Goal: Find specific page/section: Find specific page/section

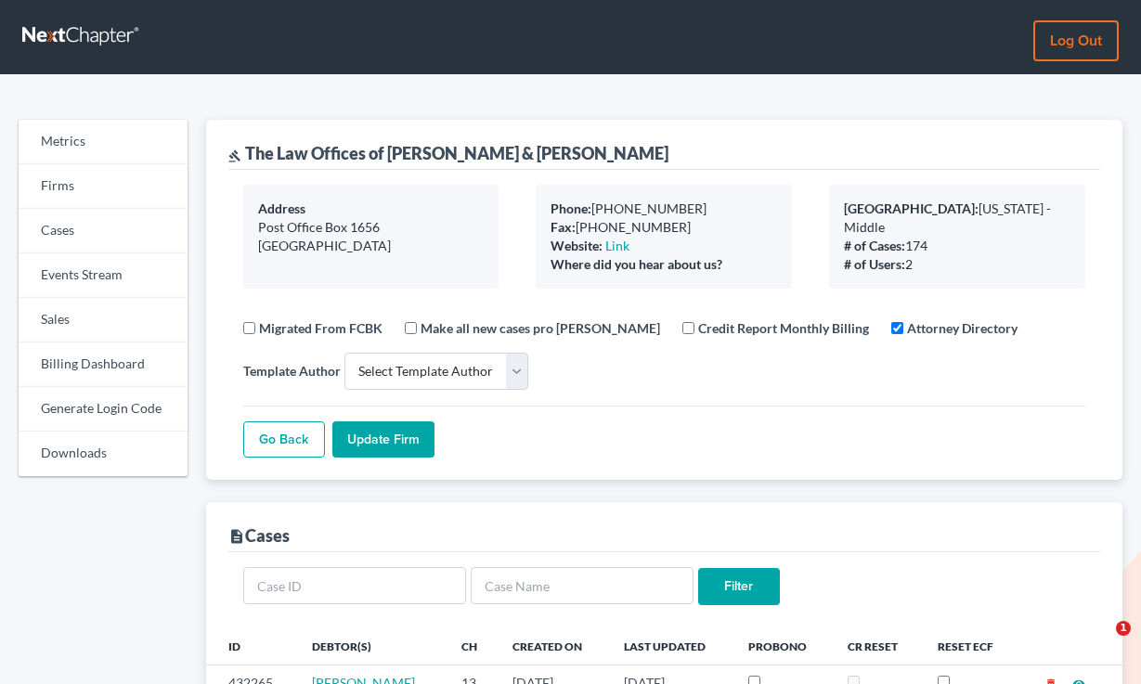
select select
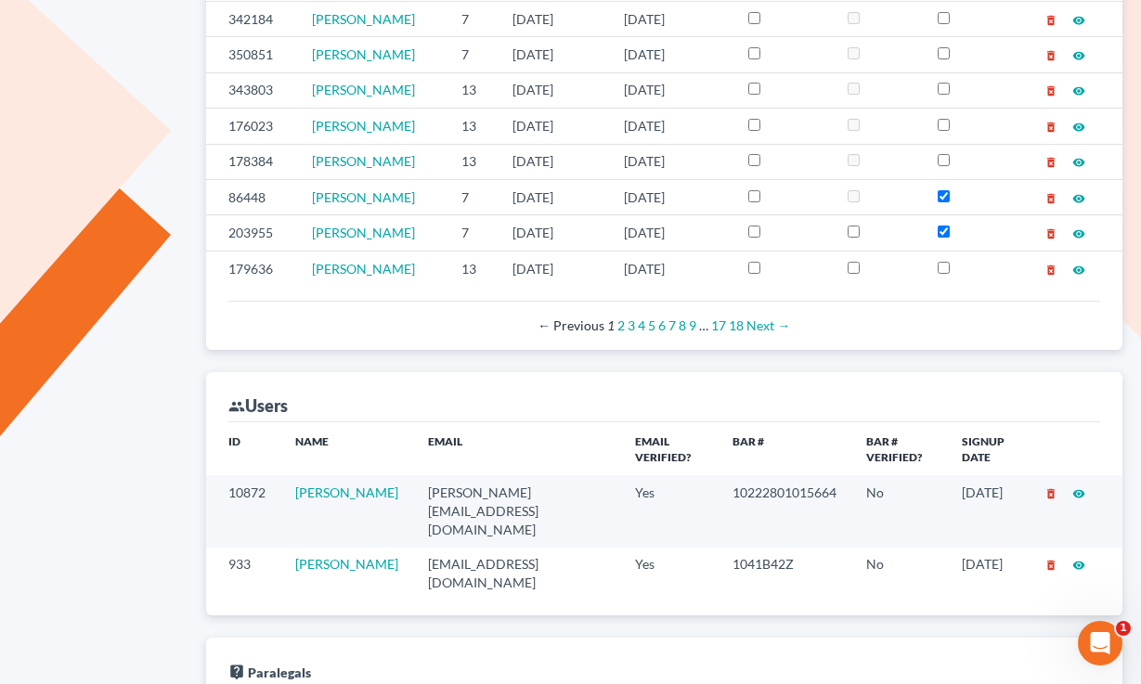
scroll to position [300, 0]
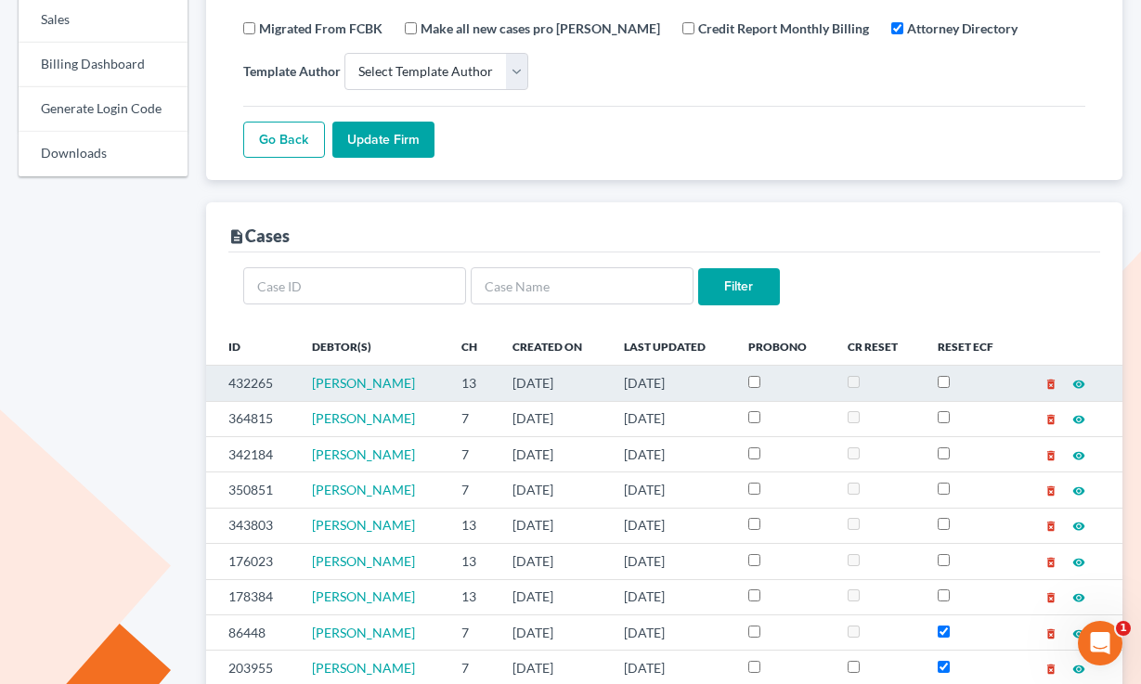
drag, startPoint x: 738, startPoint y: 379, endPoint x: 524, endPoint y: 378, distance: 214.5
click at [524, 378] on tr "432265 [PERSON_NAME] 13 [DATE] [DATE] delete_forever visibility" at bounding box center [664, 383] width 917 height 35
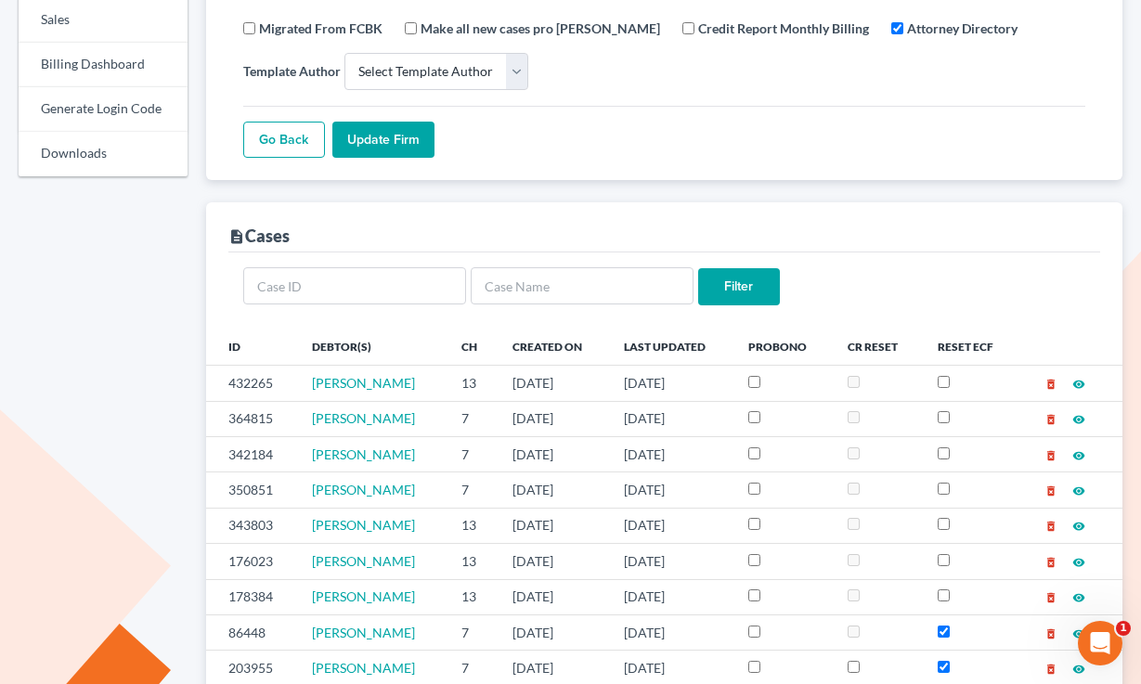
click at [669, 215] on div "description Cases" at bounding box center [664, 227] width 873 height 50
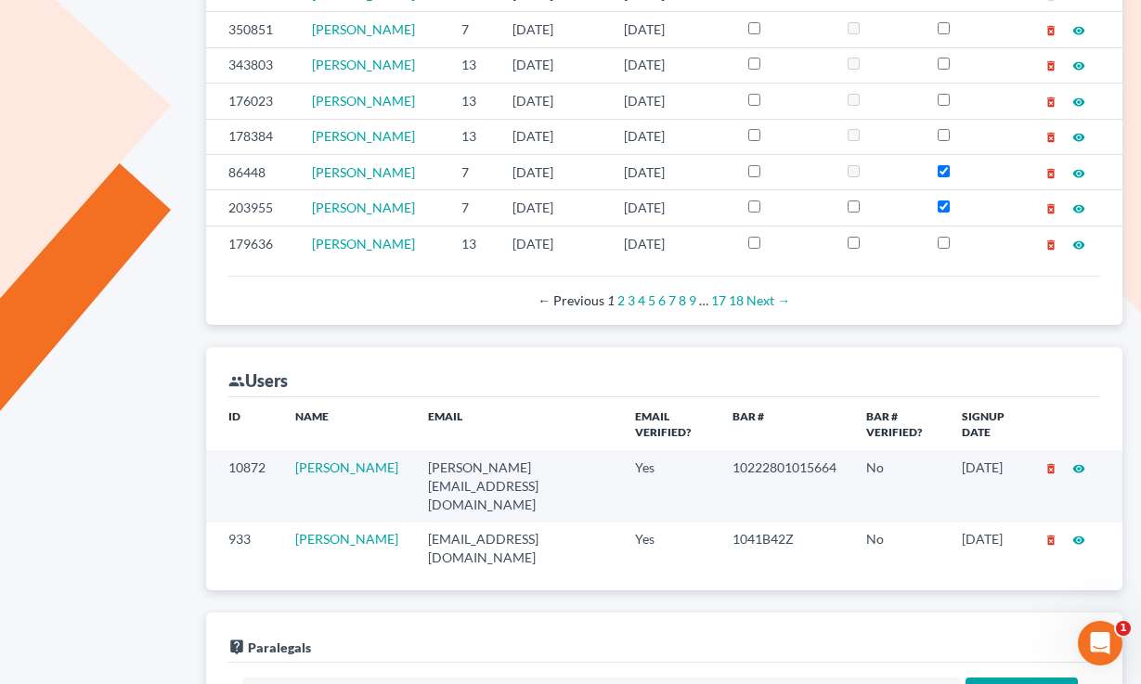
scroll to position [938, 0]
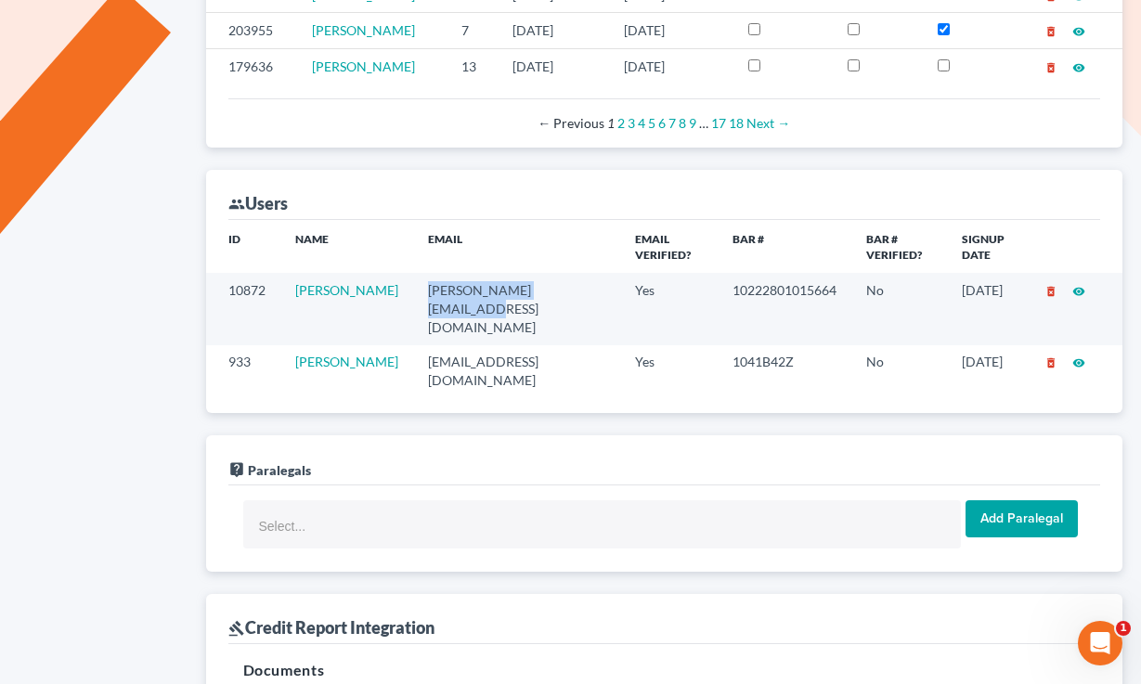
drag, startPoint x: 544, startPoint y: 292, endPoint x: 392, endPoint y: 290, distance: 152.3
click at [413, 290] on td "melissa@riseuplegal.com" at bounding box center [517, 308] width 208 height 71
click at [535, 300] on td "melissa@riseuplegal.com" at bounding box center [517, 308] width 208 height 71
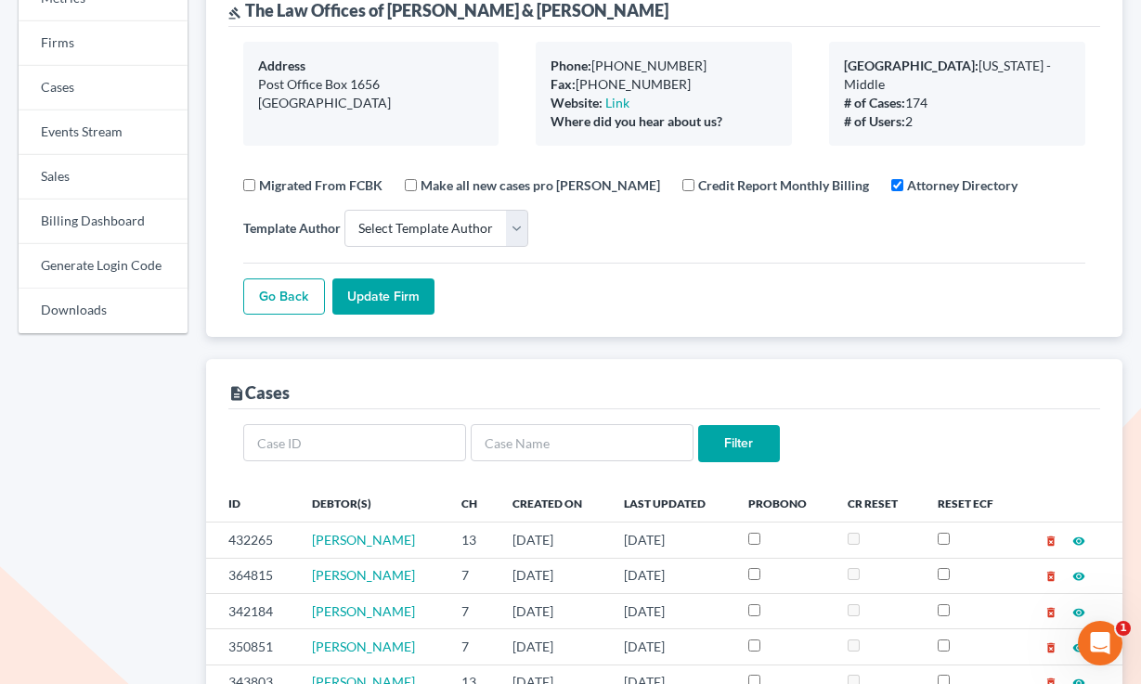
scroll to position [0, 0]
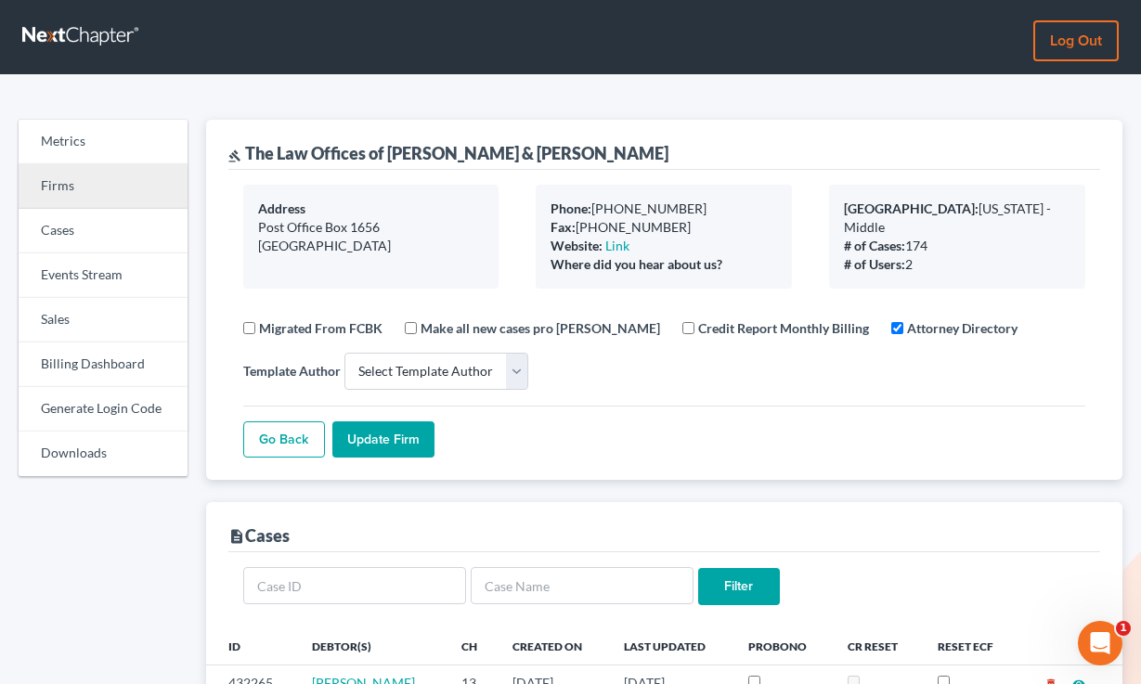
click at [88, 191] on link "Firms" at bounding box center [103, 186] width 169 height 45
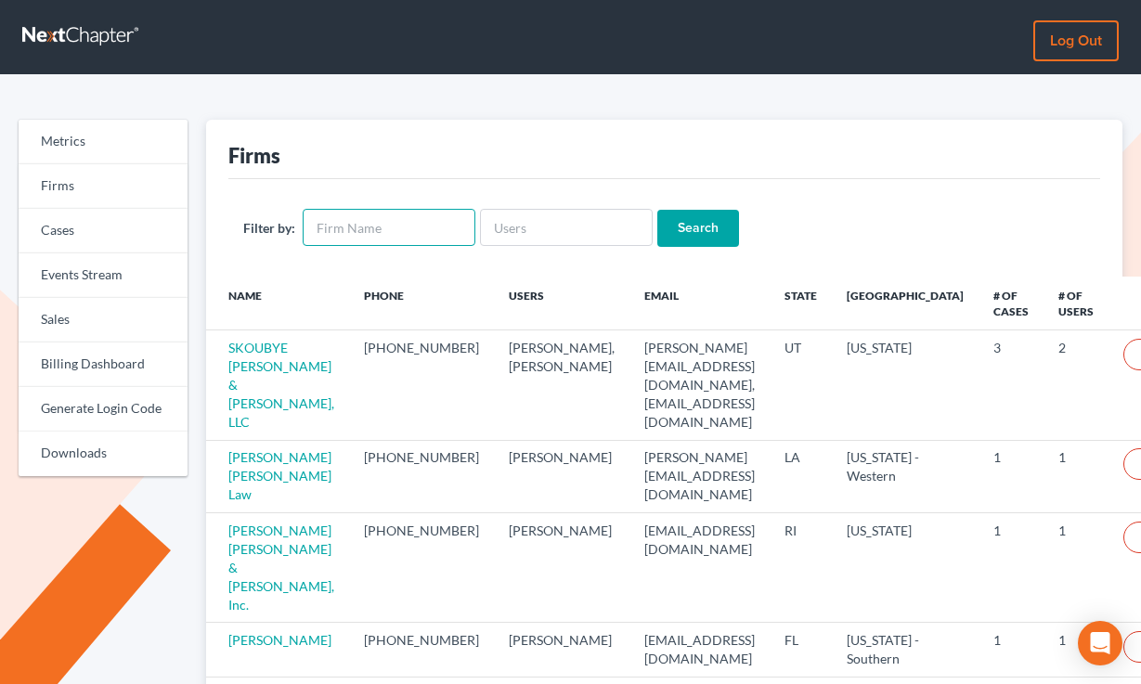
click at [402, 229] on input "text" at bounding box center [389, 227] width 173 height 37
paste input "The Mlnarik Law Group, Inc"
type input "The Mlnarik Law Group, Inc"
click at [657, 210] on input "Search" at bounding box center [698, 228] width 82 height 37
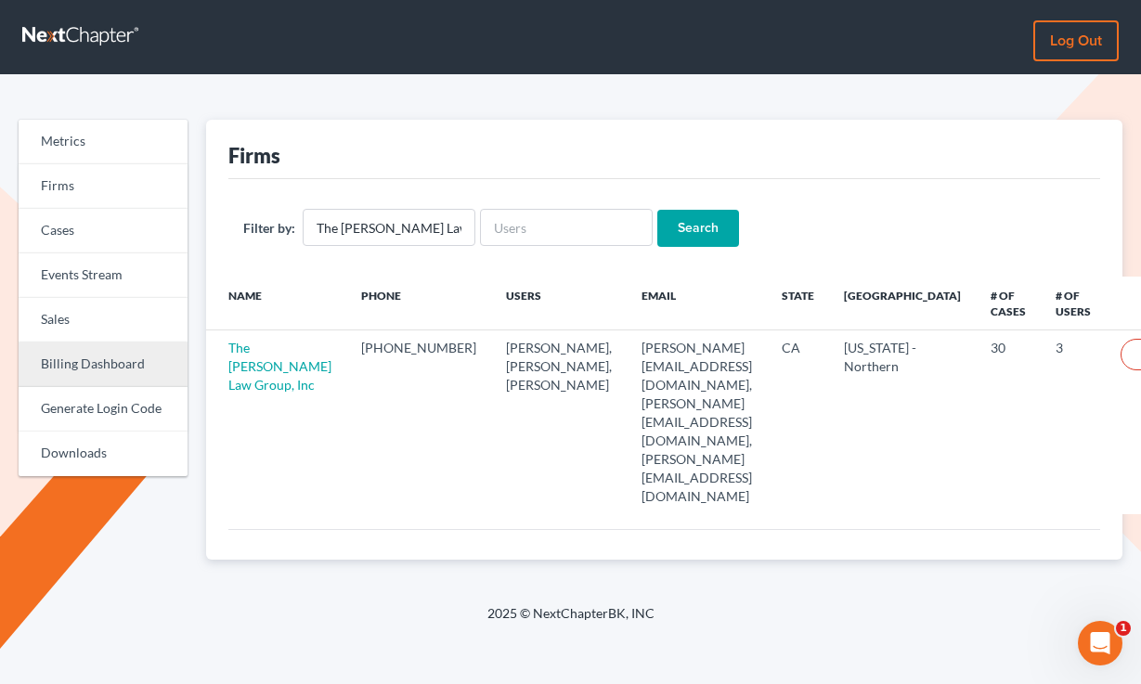
click at [81, 359] on link "Billing Dashboard" at bounding box center [103, 365] width 169 height 45
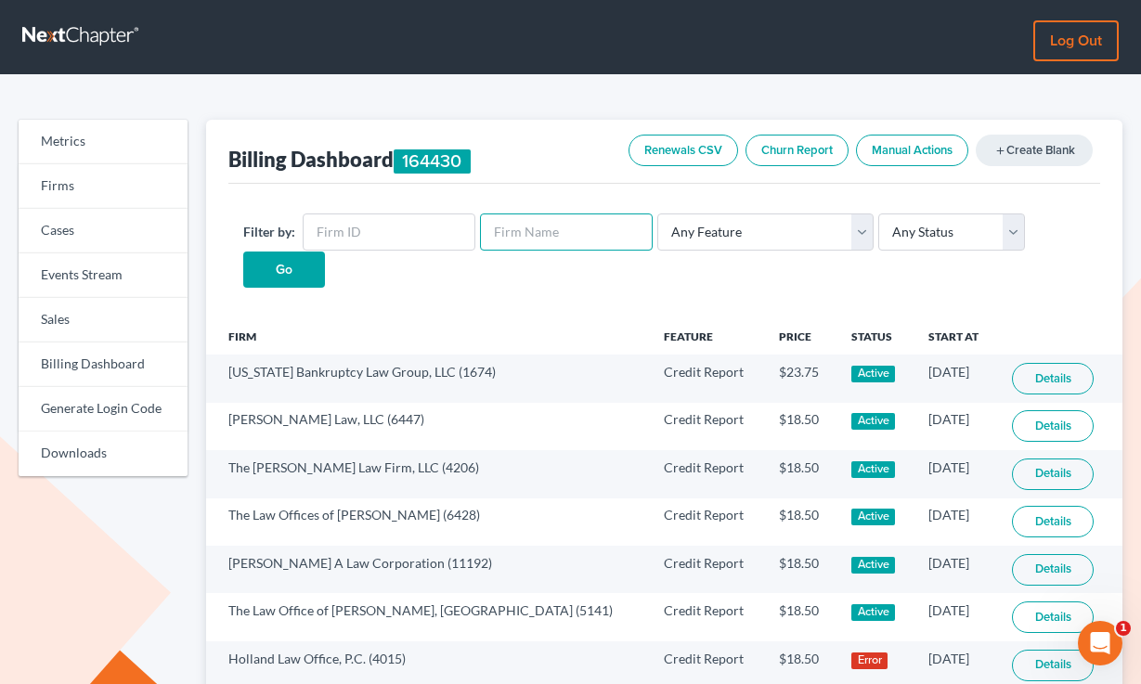
click at [534, 225] on input "text" at bounding box center [566, 232] width 173 height 37
paste input "The Mlnarik Law Group, Inc"
type input "The Mlnarik Law Group, Inc"
click at [243, 252] on input "Go" at bounding box center [284, 270] width 82 height 37
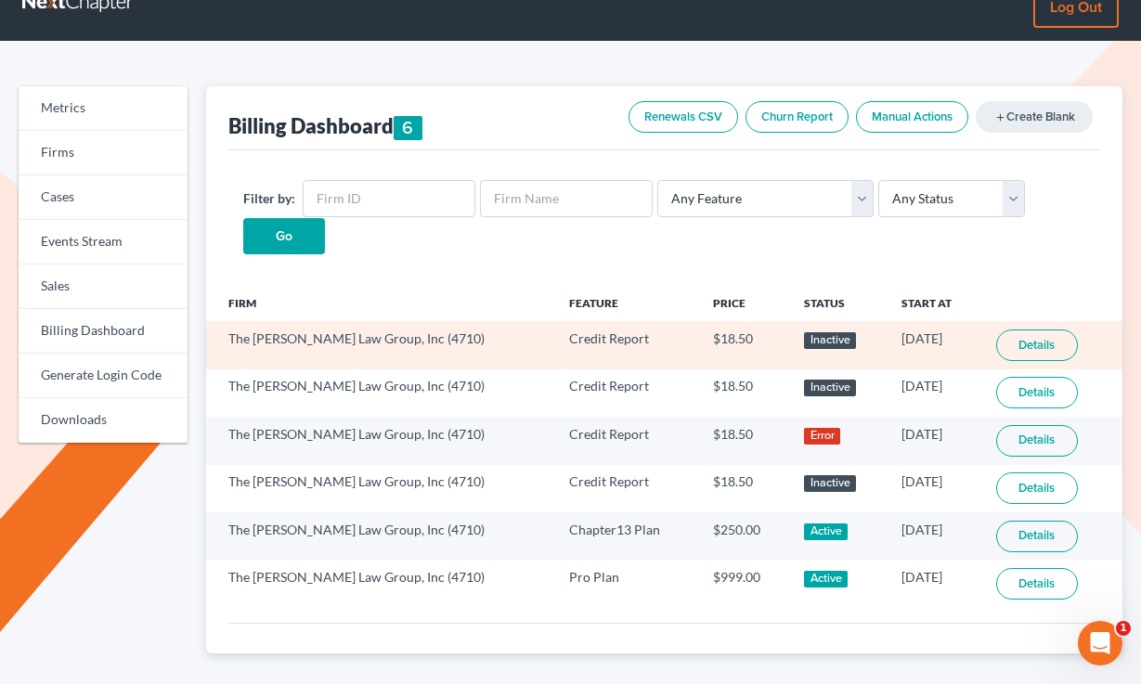
scroll to position [38, 0]
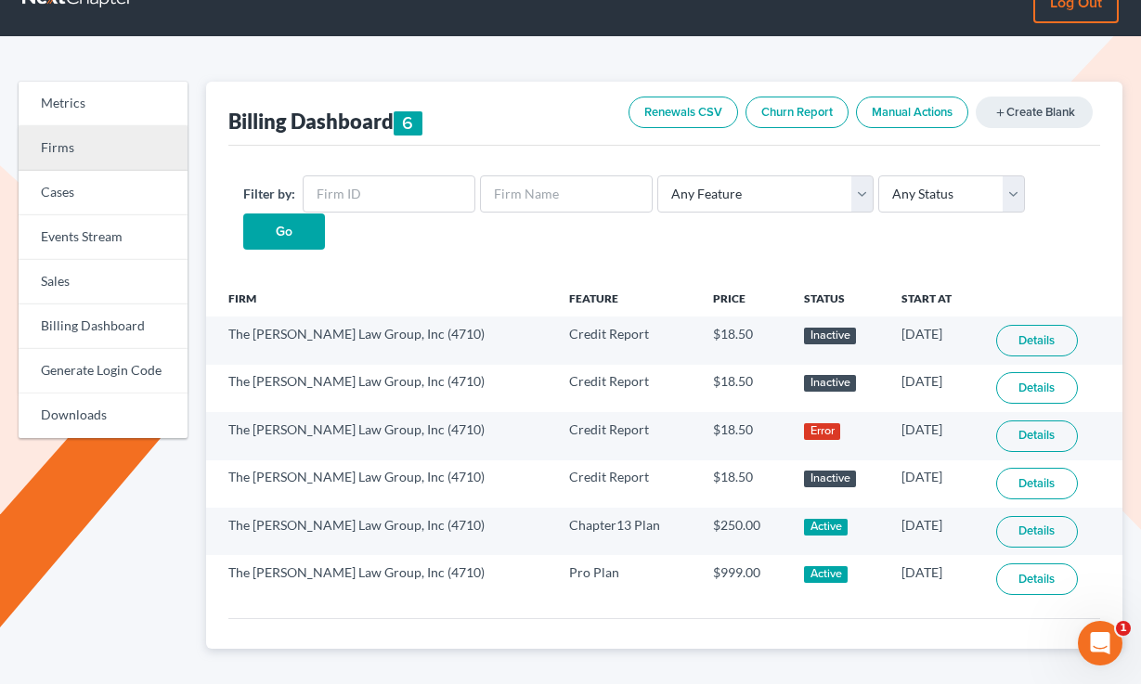
click at [118, 148] on link "Firms" at bounding box center [103, 148] width 169 height 45
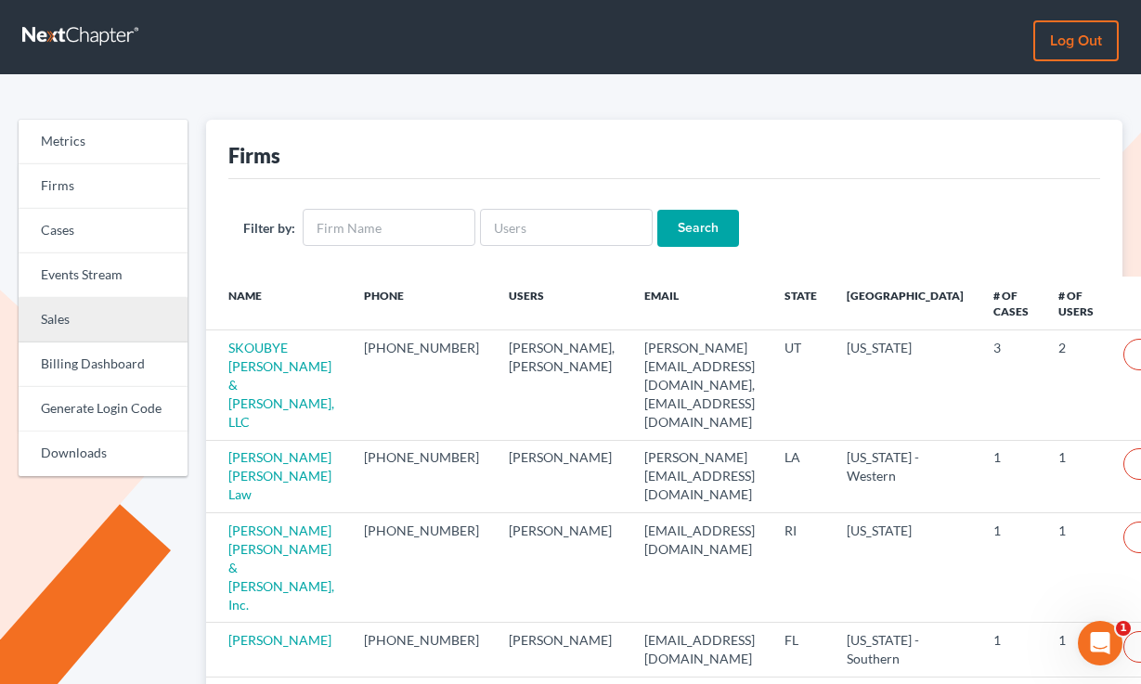
click at [89, 300] on link "Sales" at bounding box center [103, 320] width 169 height 45
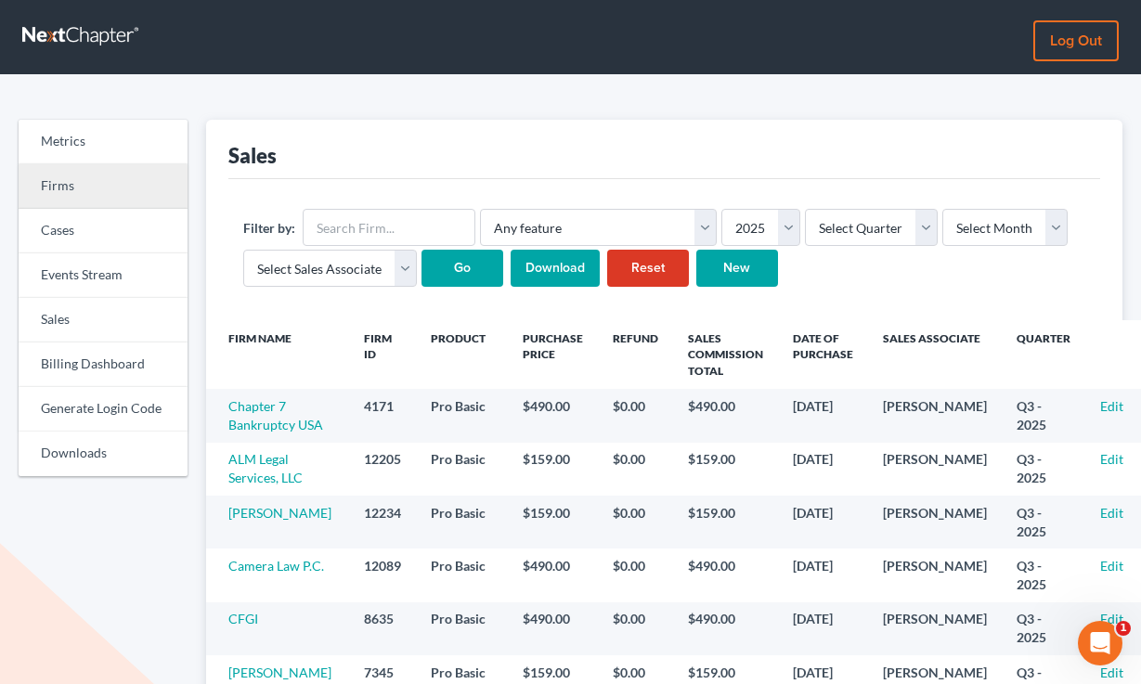
click at [111, 186] on link "Firms" at bounding box center [103, 186] width 169 height 45
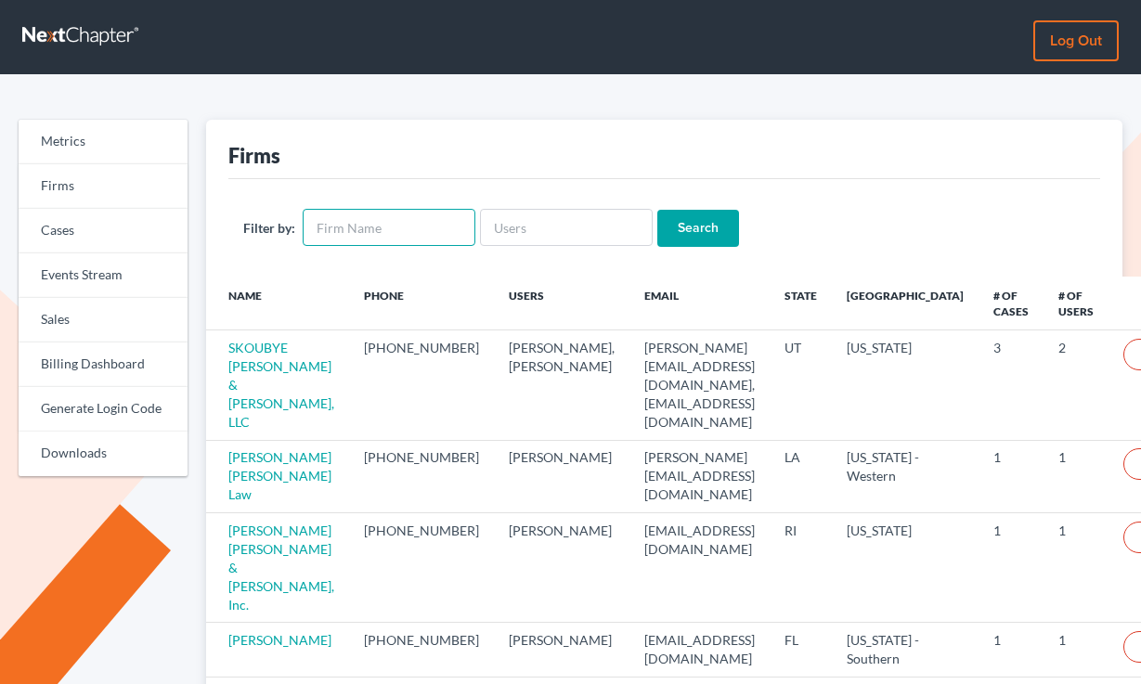
click at [405, 232] on input "text" at bounding box center [389, 227] width 173 height 37
type input "broomell@surewest.net"
click at [657, 210] on input "Search" at bounding box center [698, 228] width 82 height 37
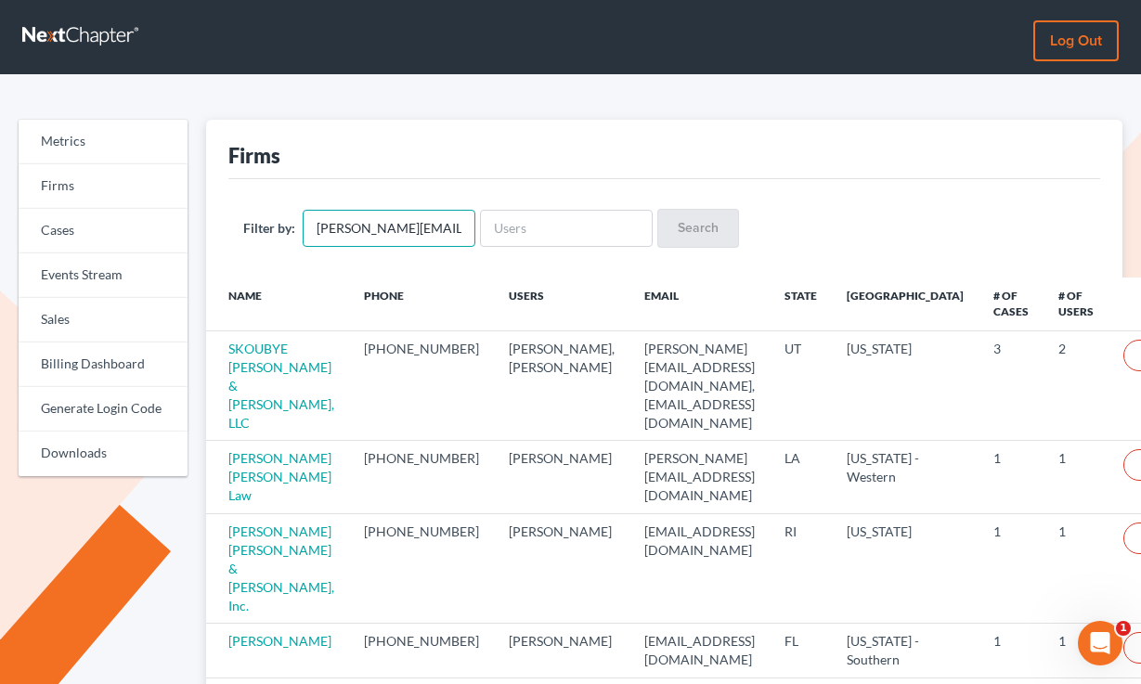
click at [405, 232] on input "broomell@surewest.net" at bounding box center [389, 228] width 173 height 37
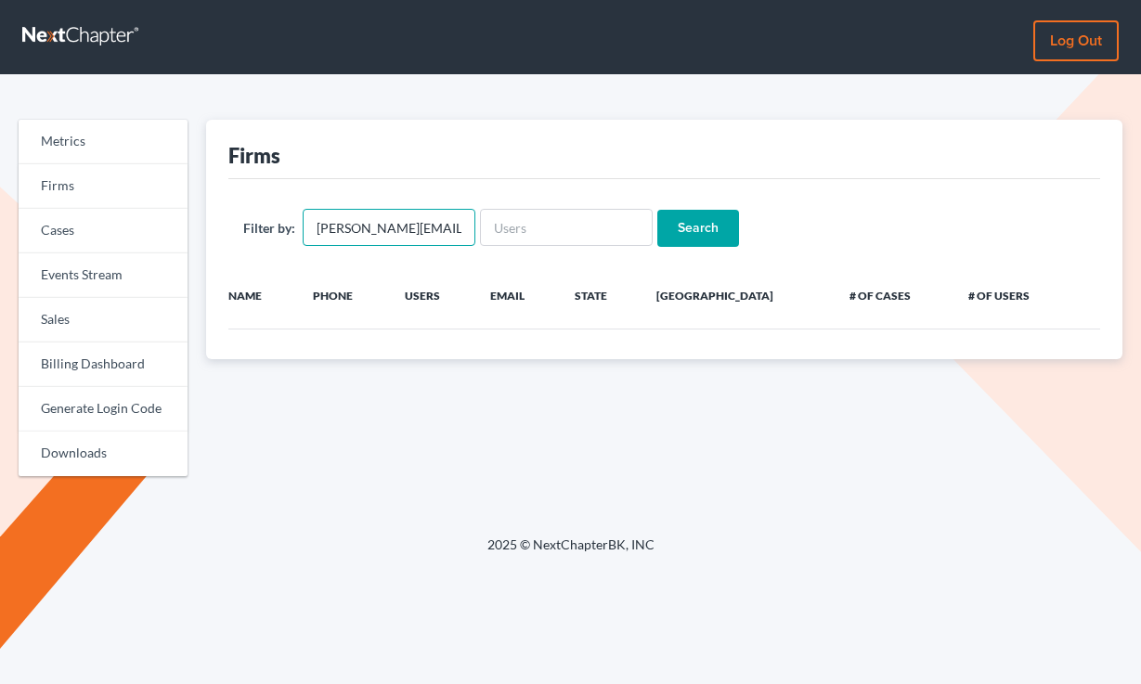
click at [405, 232] on input "[PERSON_NAME][EMAIL_ADDRESS][DOMAIN_NAME]" at bounding box center [389, 227] width 173 height 37
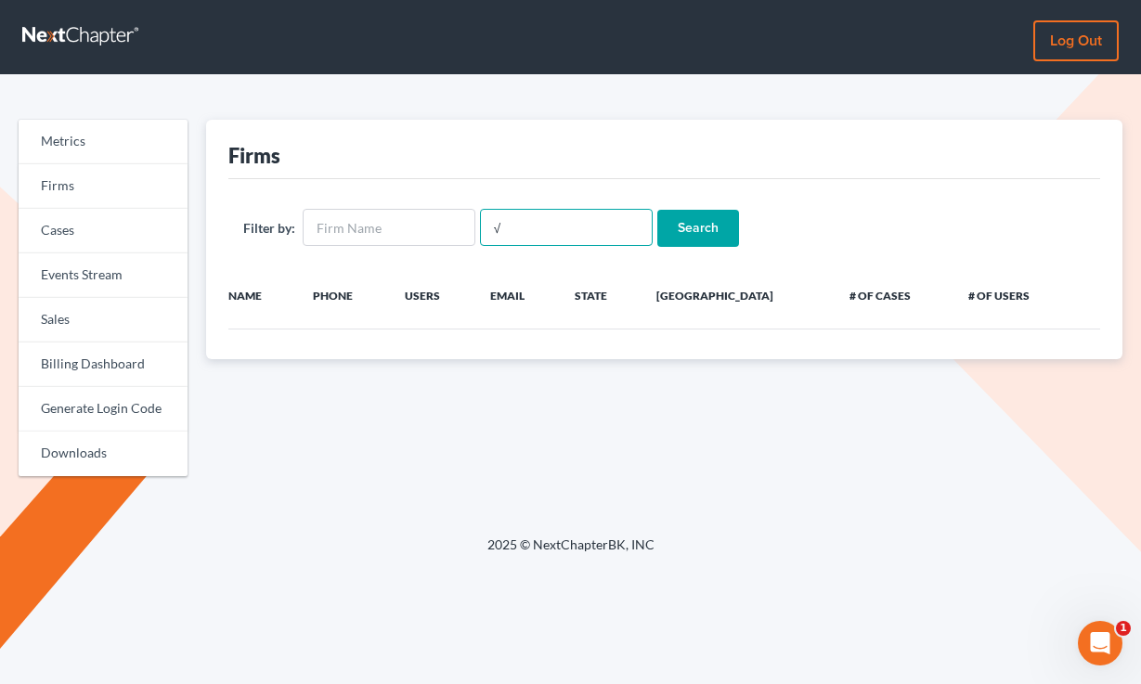
type input "√"
click at [657, 210] on input "Search" at bounding box center [698, 228] width 82 height 37
click at [414, 188] on div "Filter by: √ Search" at bounding box center [664, 227] width 873 height 97
click at [562, 225] on input "√" at bounding box center [566, 227] width 173 height 37
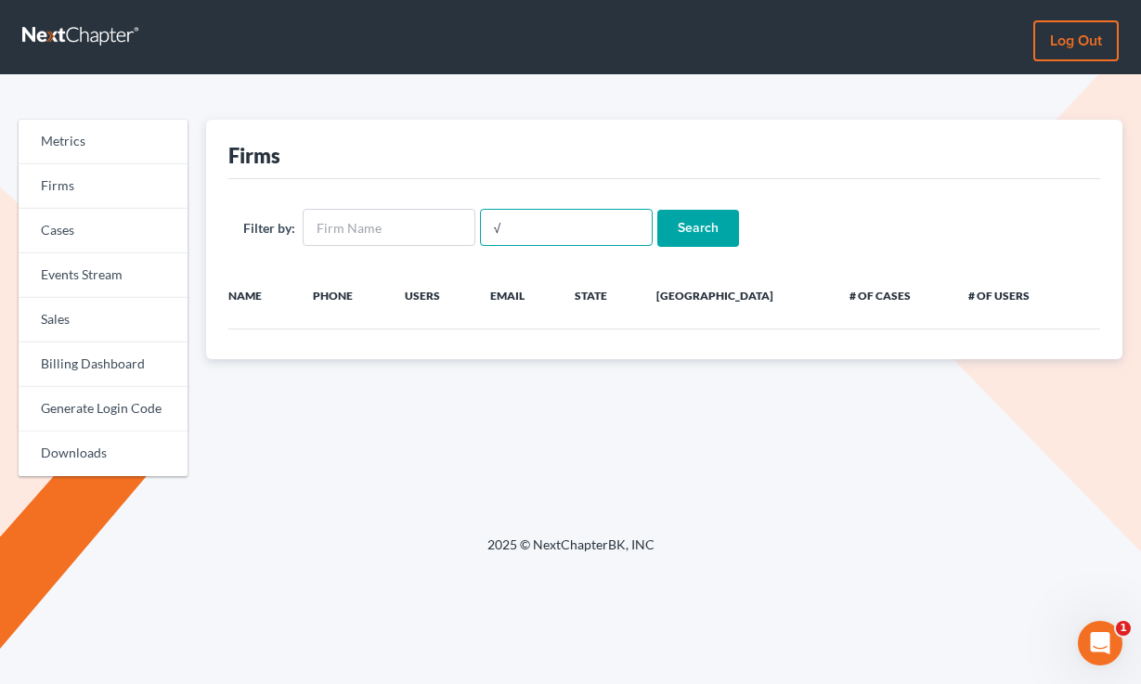
click at [562, 225] on input "√" at bounding box center [566, 227] width 173 height 37
paste input "[PERSON_NAME][EMAIL_ADDRESS][DOMAIN_NAME]"
type input "broomell@surewest.net"
click at [657, 210] on input "Search" at bounding box center [698, 228] width 82 height 37
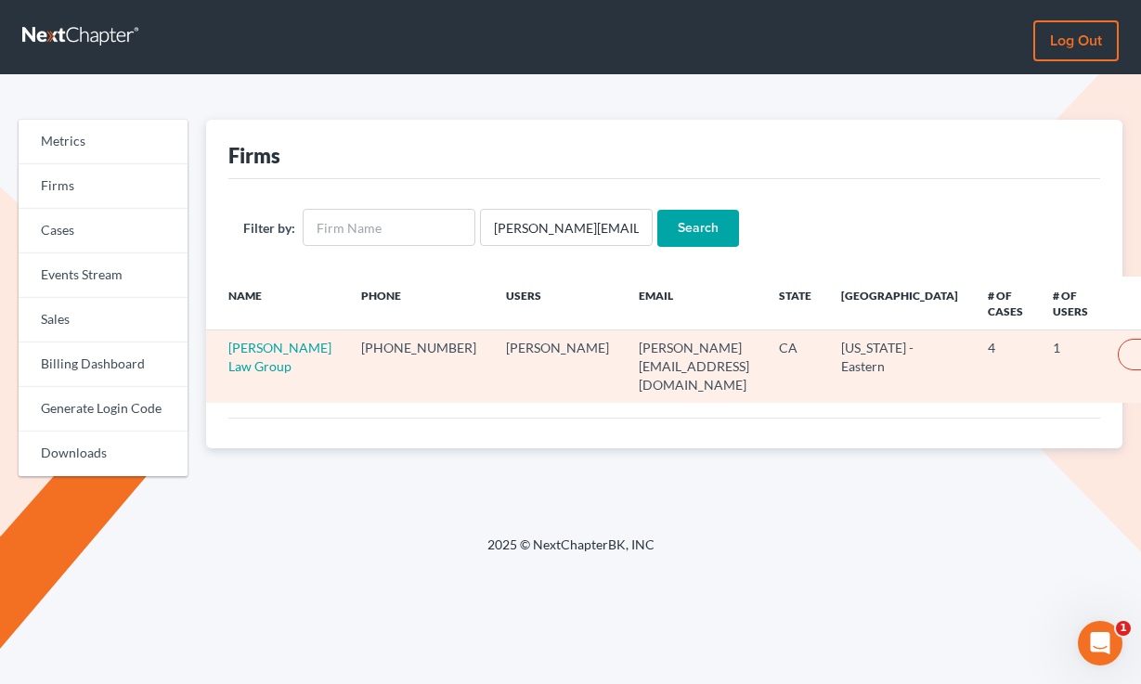
click at [624, 355] on td "broomell@surewest.net" at bounding box center [694, 367] width 140 height 72
copy td "broomell@surewest.net"
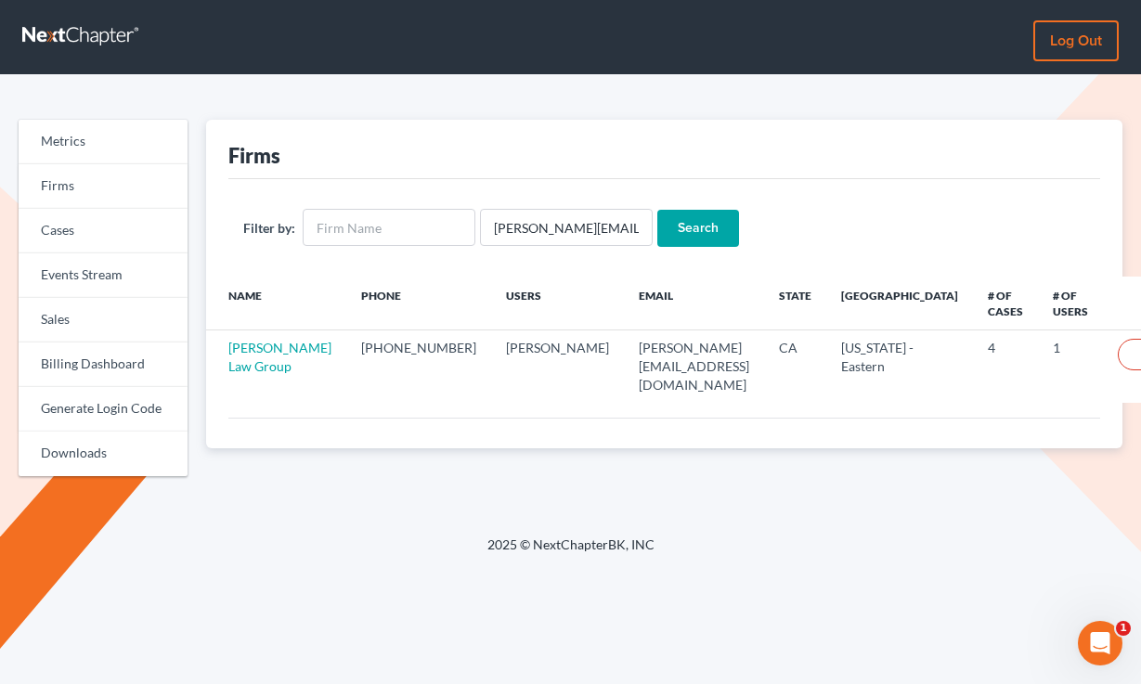
click at [659, 324] on th "Email" at bounding box center [694, 304] width 140 height 54
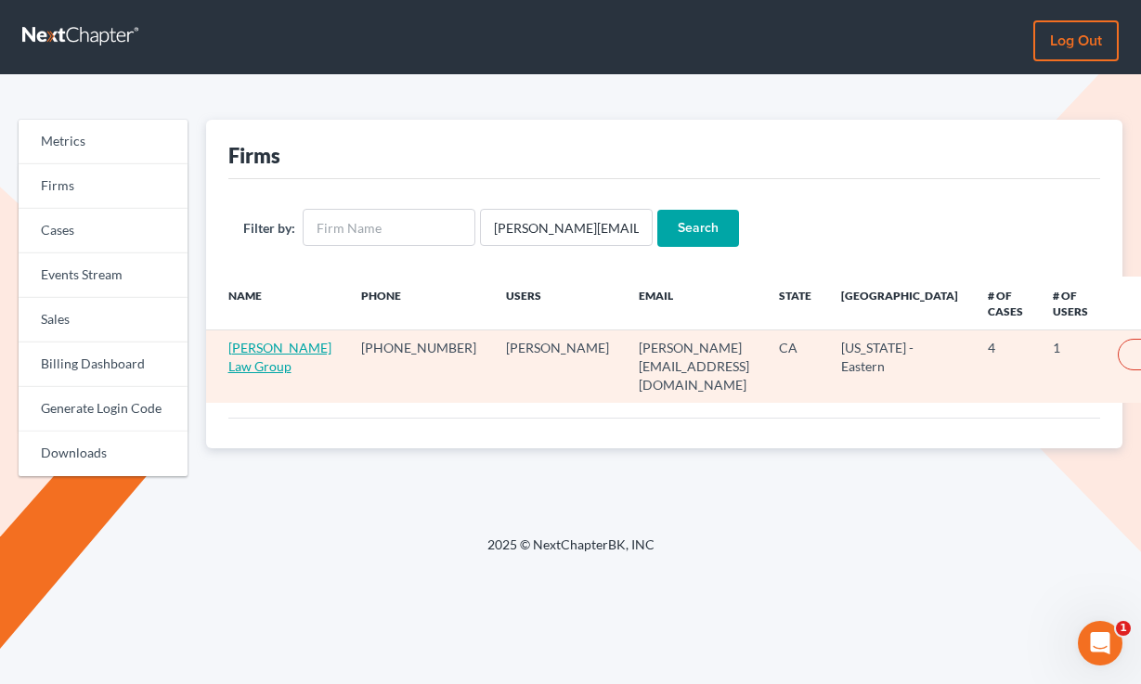
click at [254, 349] on link "Broomell Law Group" at bounding box center [279, 357] width 103 height 34
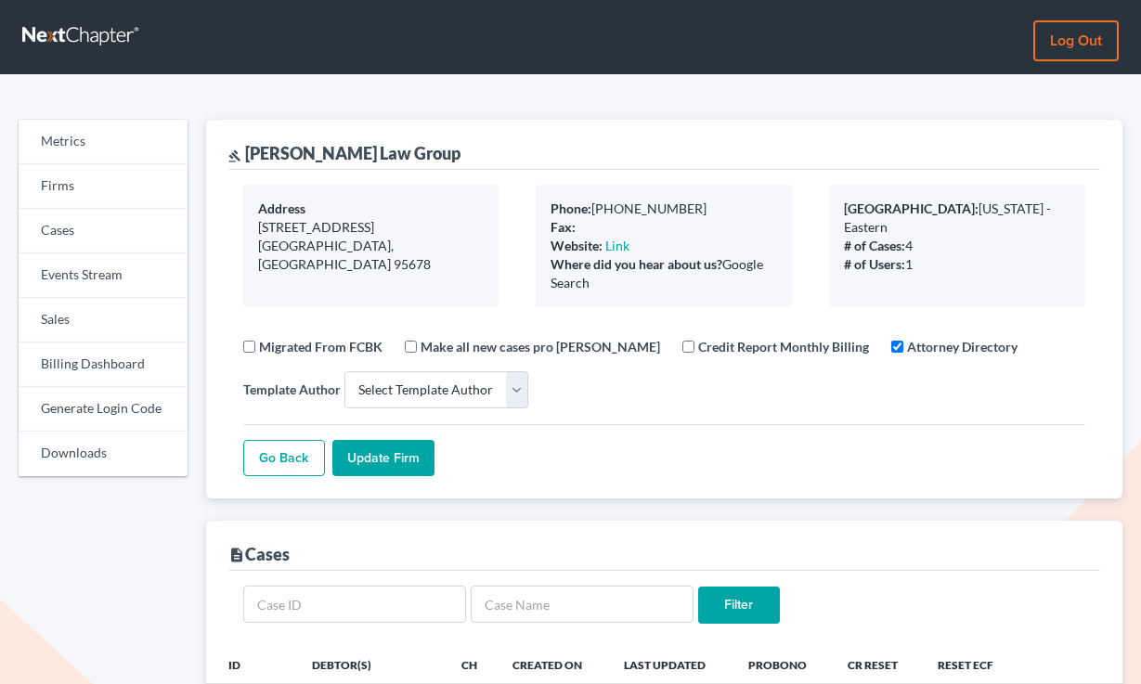
select select
click at [97, 374] on link "Billing Dashboard" at bounding box center [103, 365] width 169 height 45
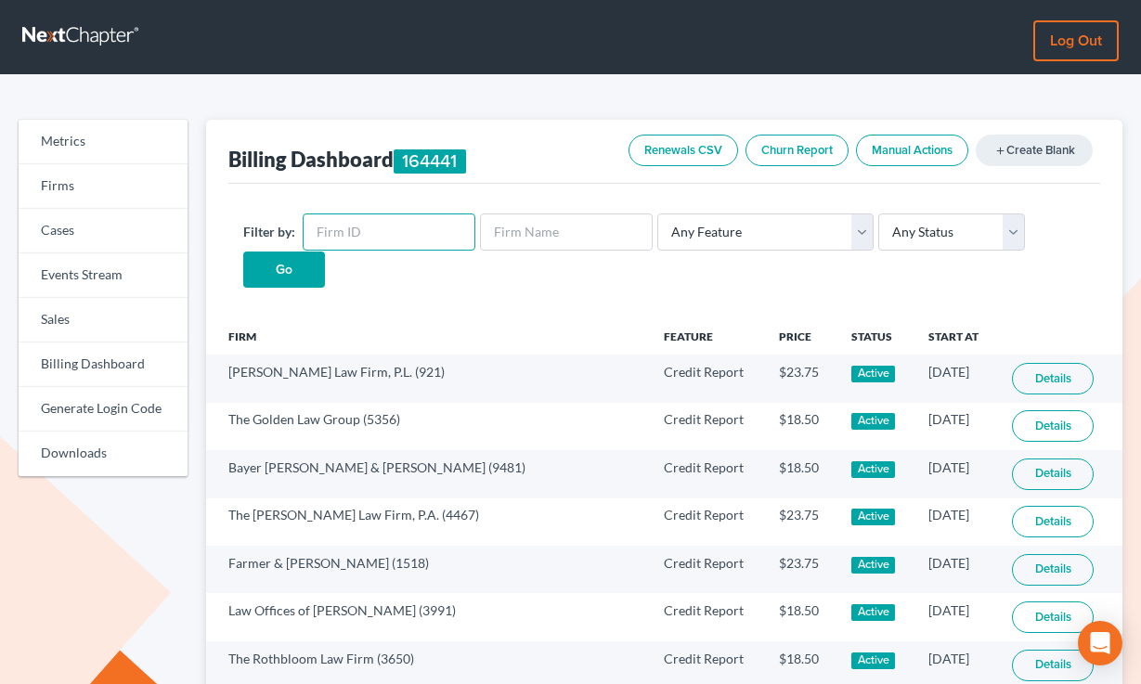
click at [377, 238] on input "text" at bounding box center [389, 232] width 173 height 37
paste input "3651"
type input "3651"
click at [243, 252] on input "Go" at bounding box center [284, 270] width 82 height 37
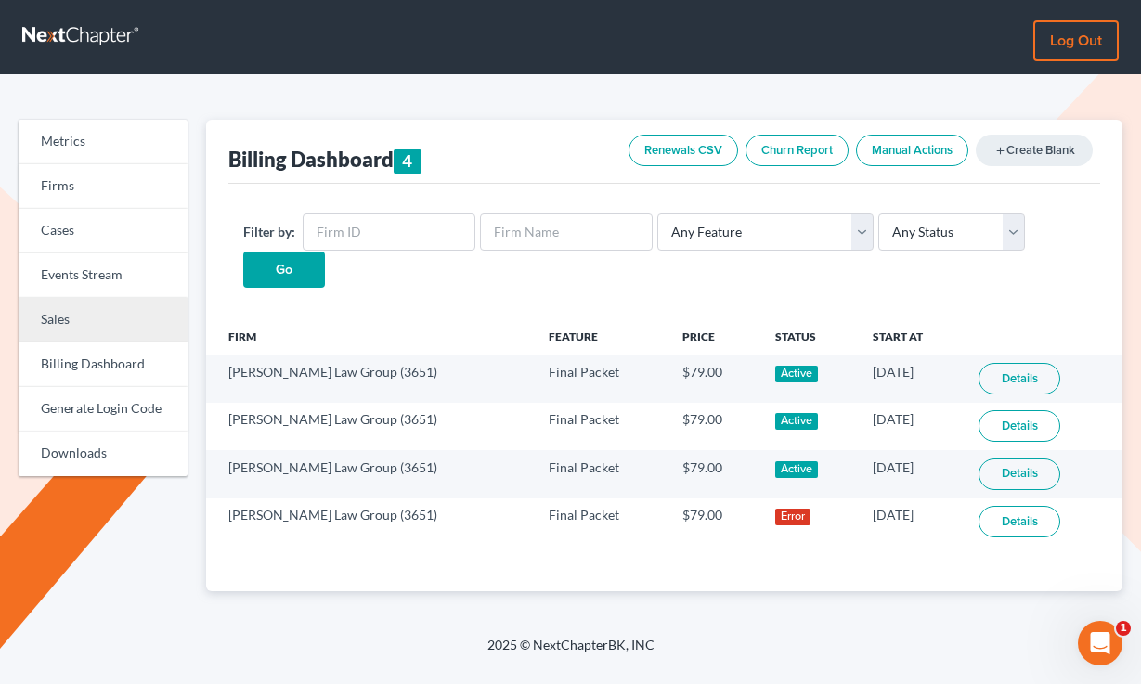
click at [76, 303] on link "Sales" at bounding box center [103, 320] width 169 height 45
